Goal: Task Accomplishment & Management: Use online tool/utility

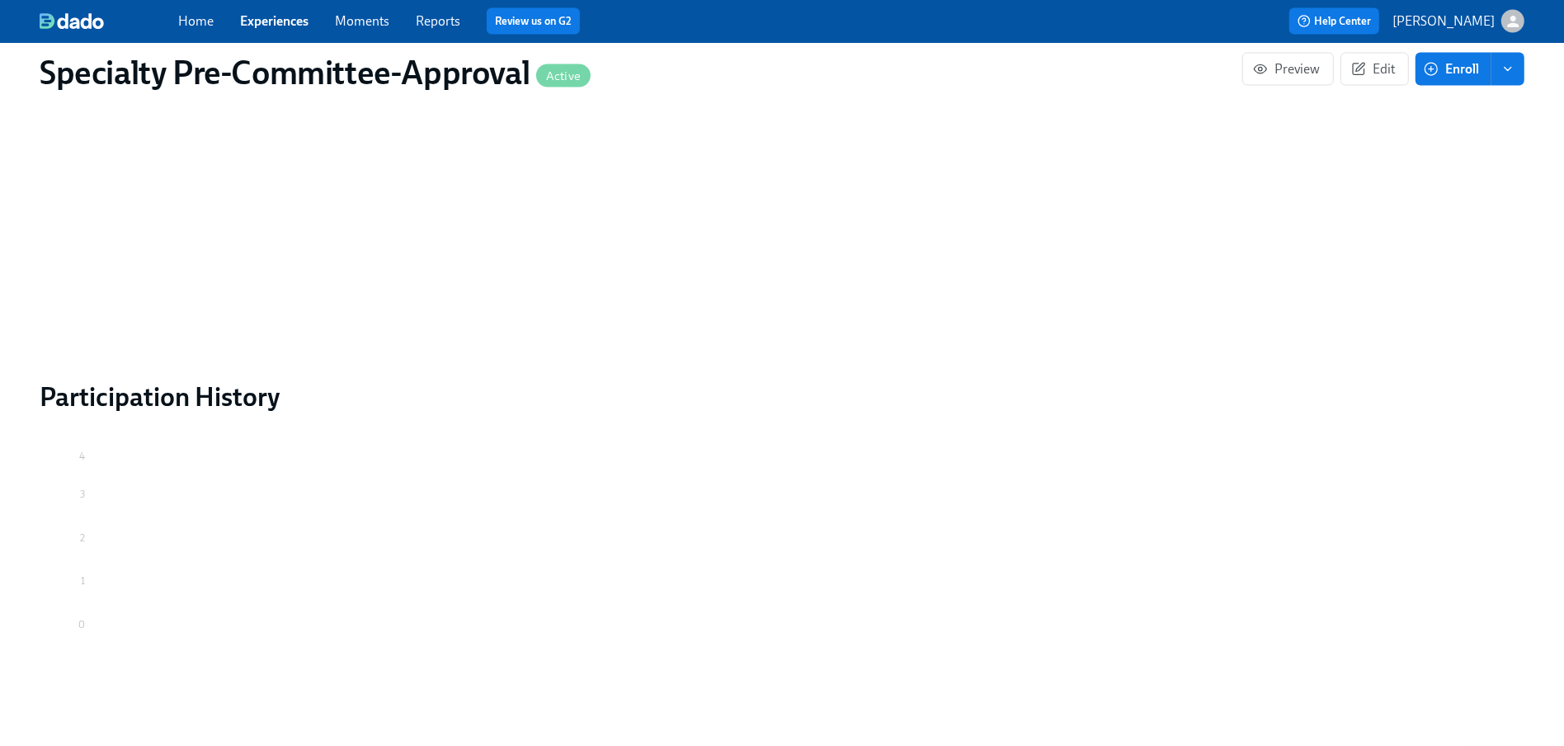
scroll to position [2918, 0]
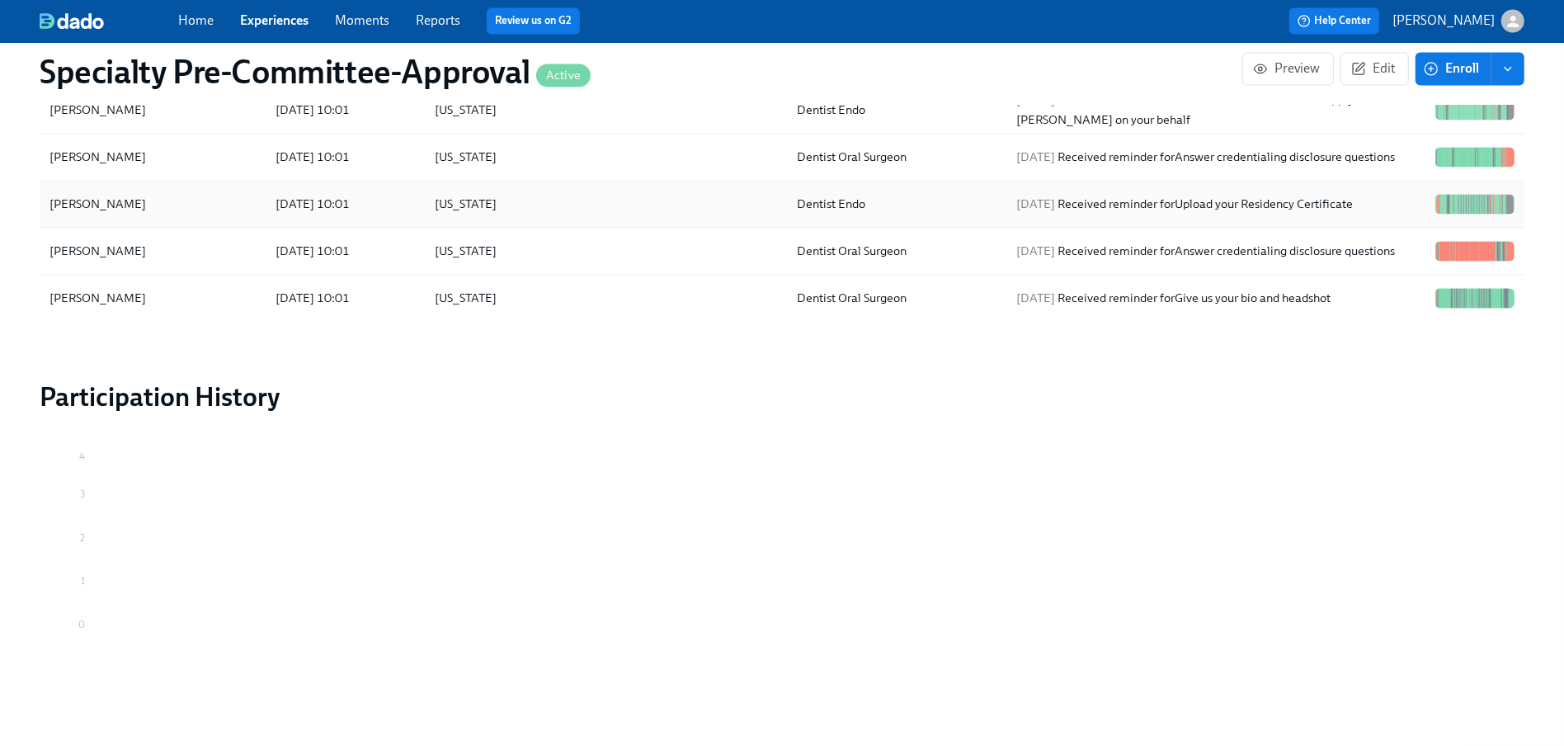
click at [113, 205] on div "[PERSON_NAME]" at bounding box center [98, 205] width 110 height 20
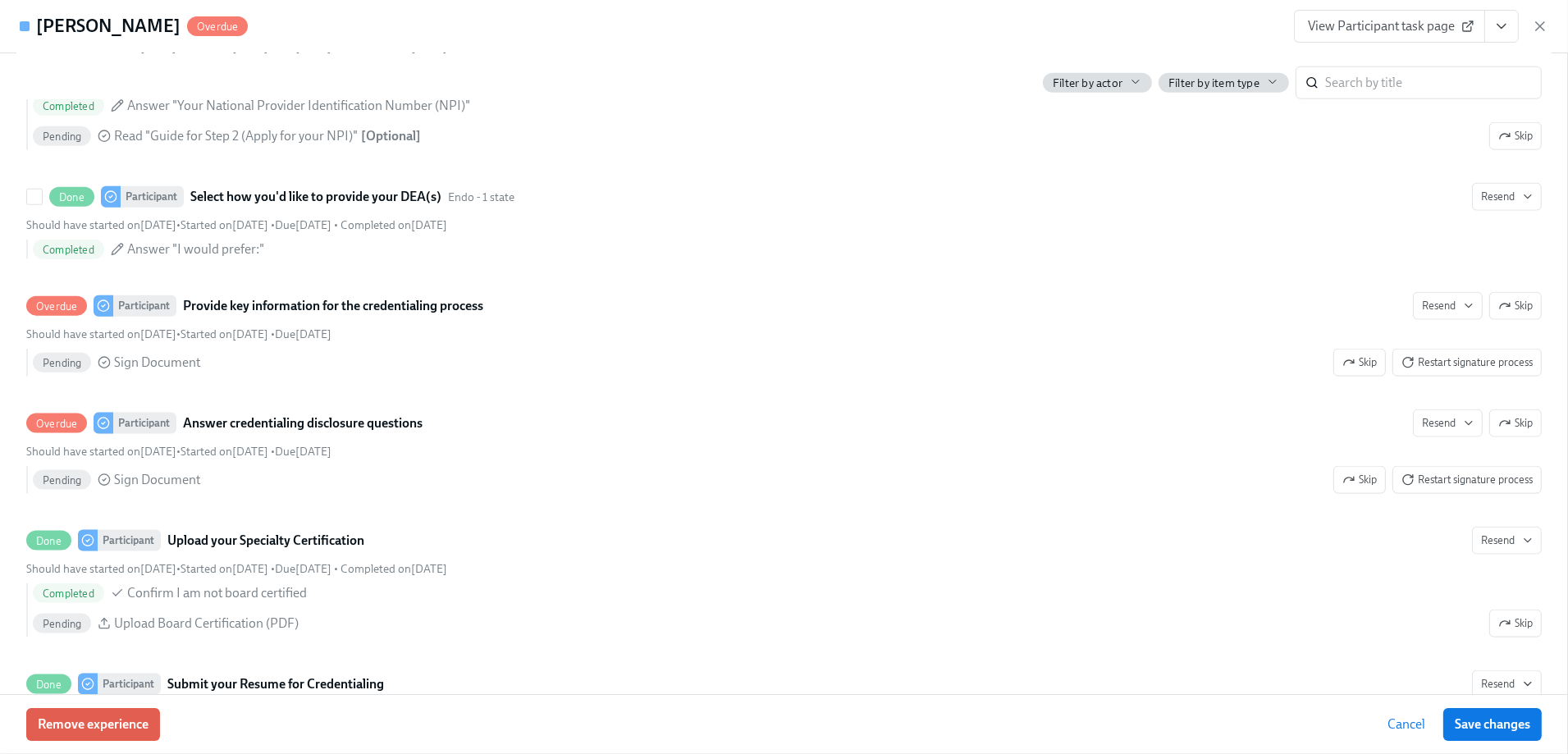
scroll to position [2707, 0]
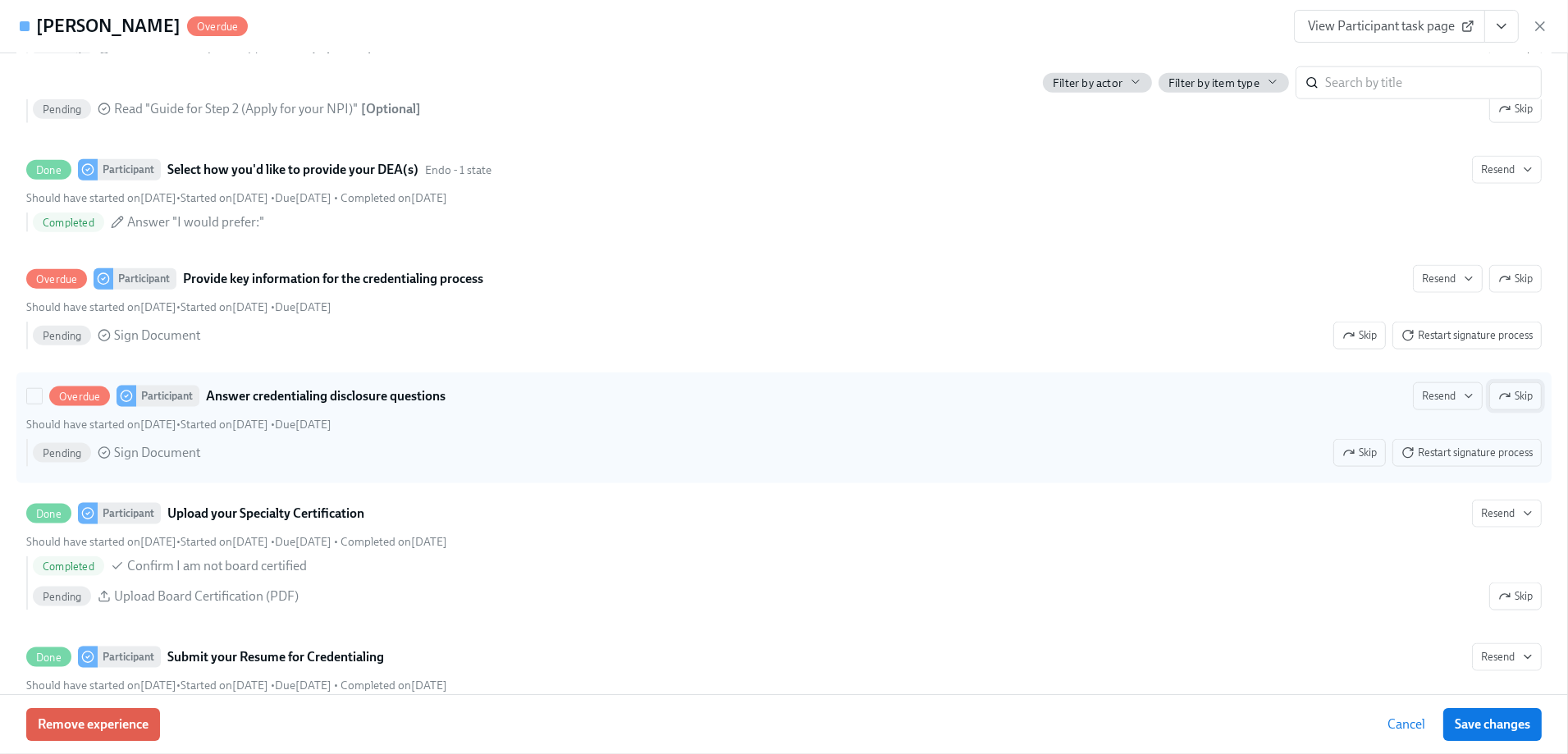
click at [1499, 405] on span "Skip" at bounding box center [1515, 396] width 35 height 16
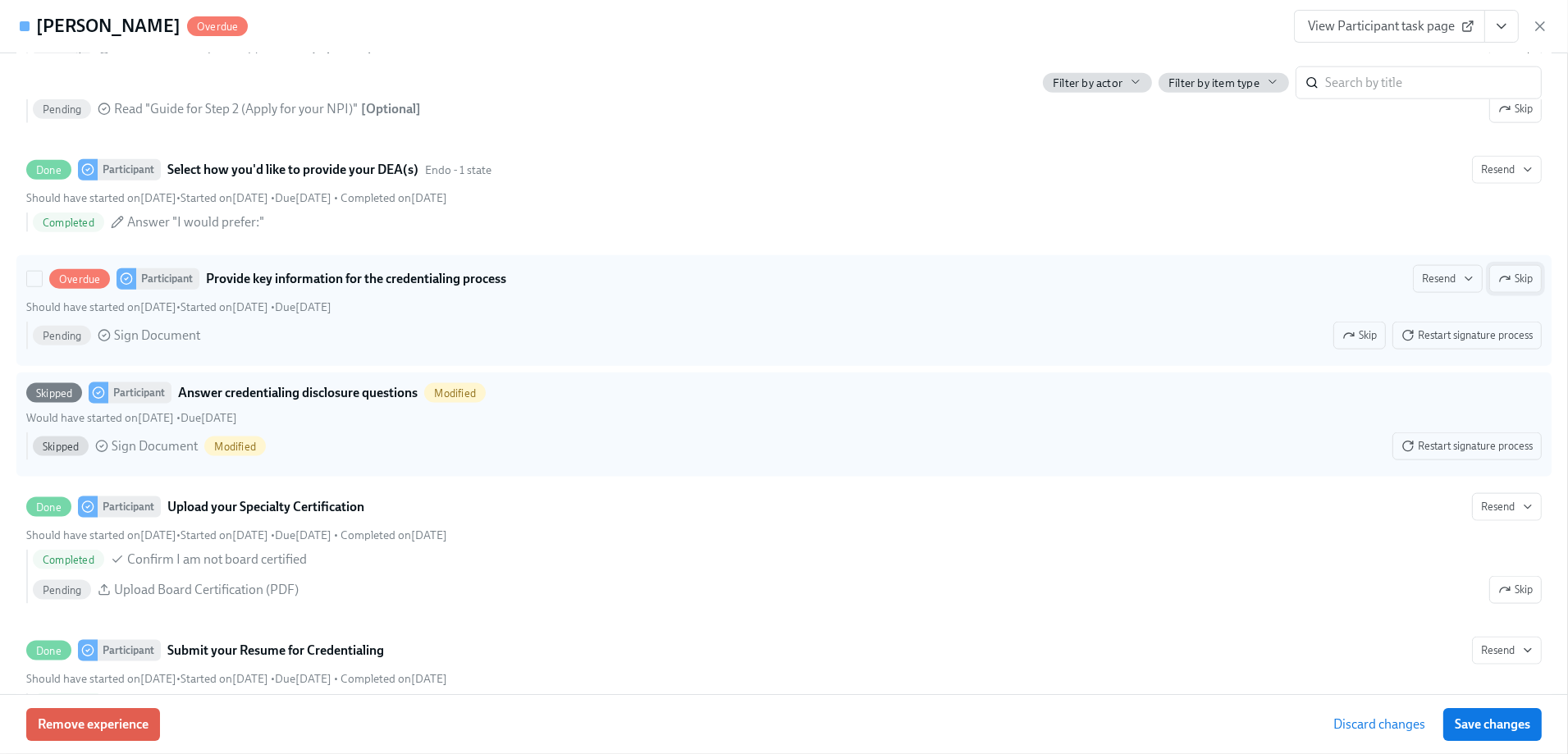
click at [1505, 287] on span "Skip" at bounding box center [1515, 279] width 35 height 16
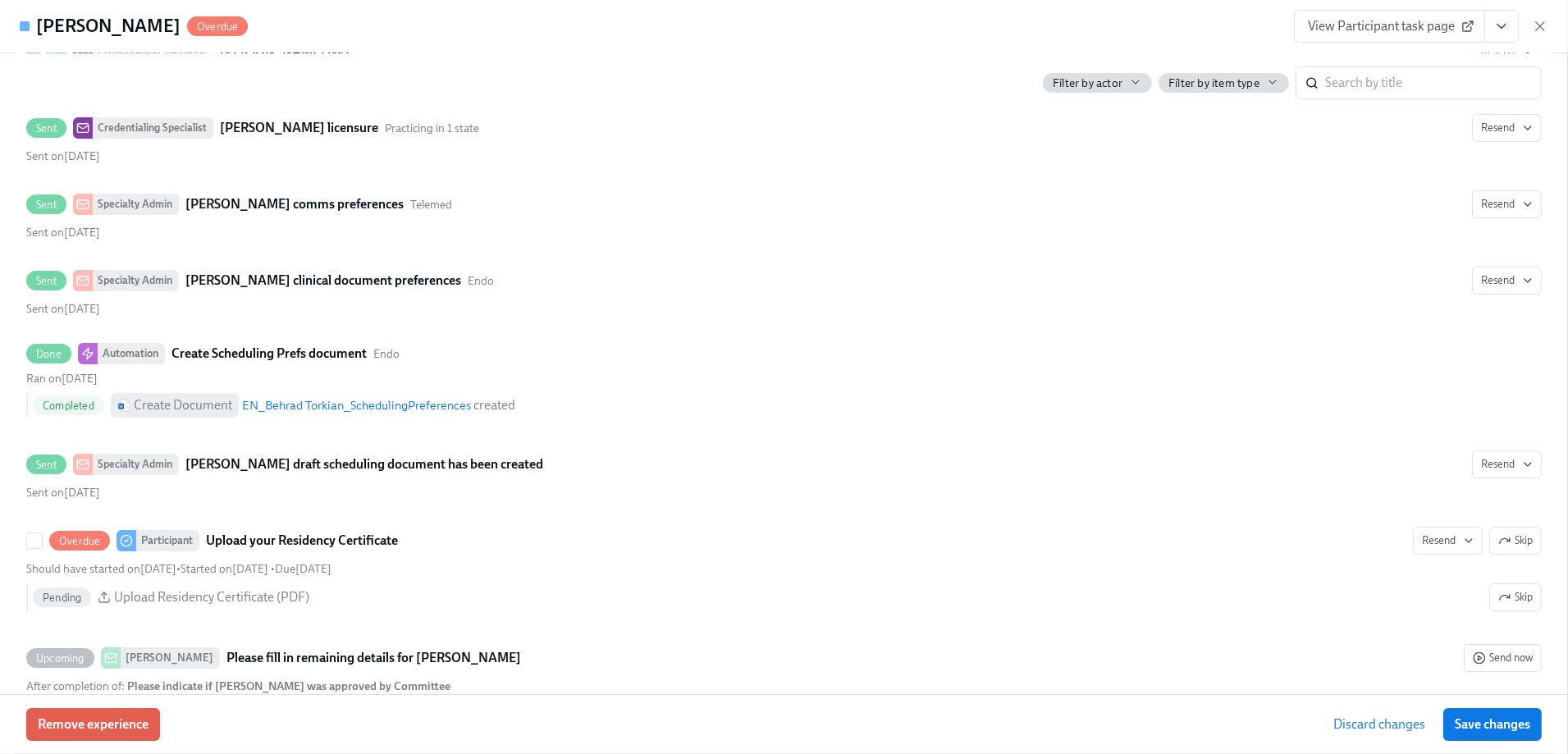
scroll to position [7275, 0]
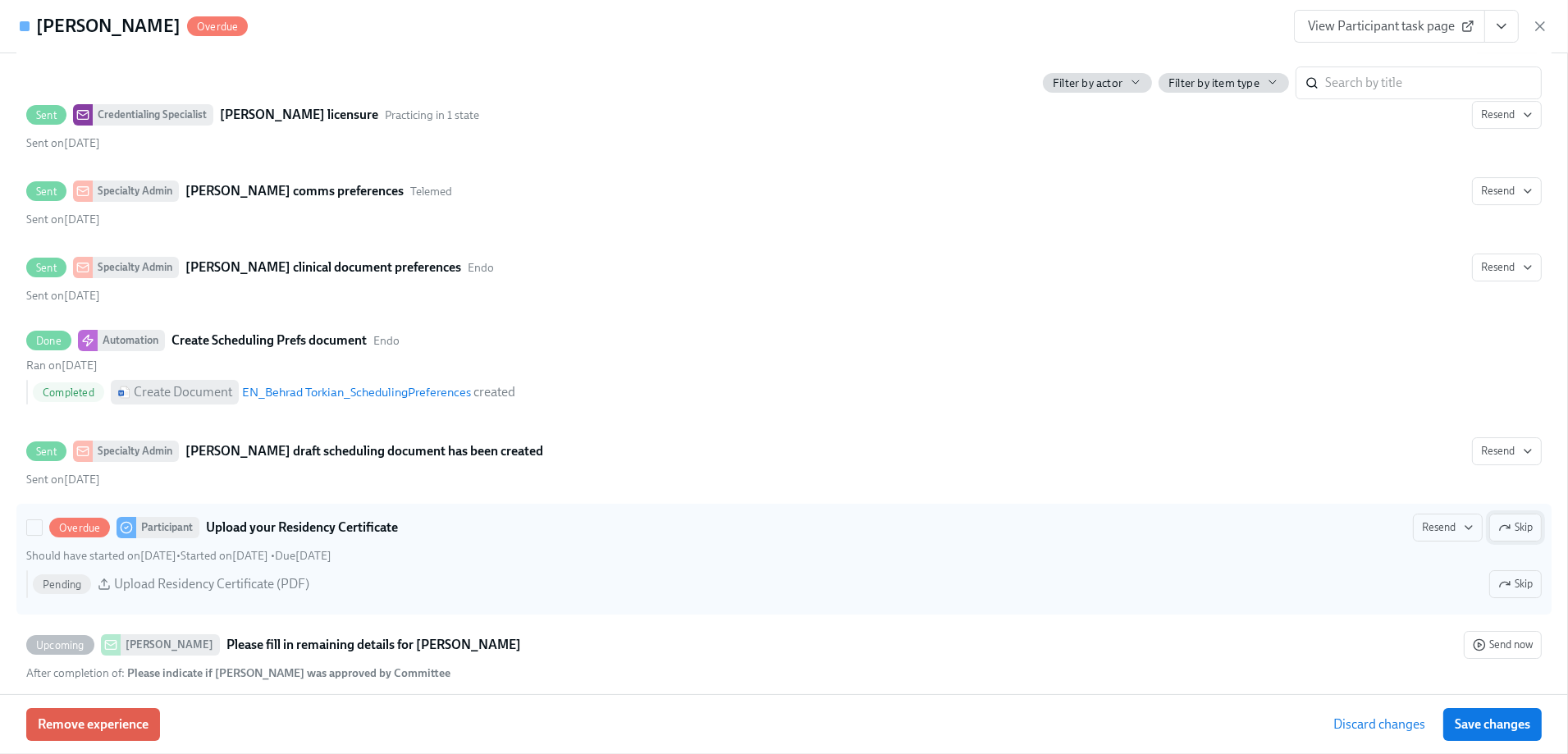
click at [1503, 519] on span "Skip" at bounding box center [1515, 527] width 35 height 16
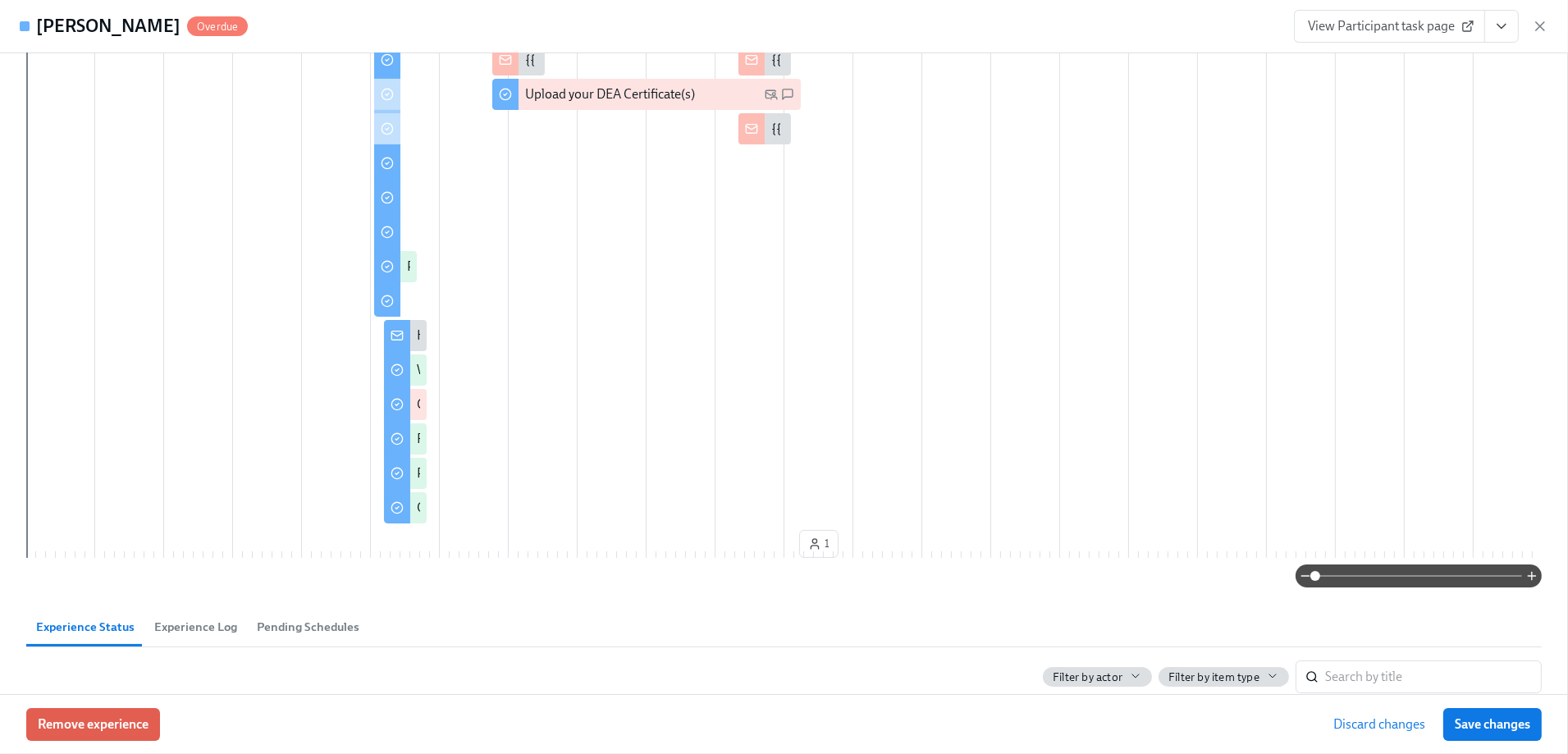
scroll to position [288, 0]
